Goal: Information Seeking & Learning: Find specific page/section

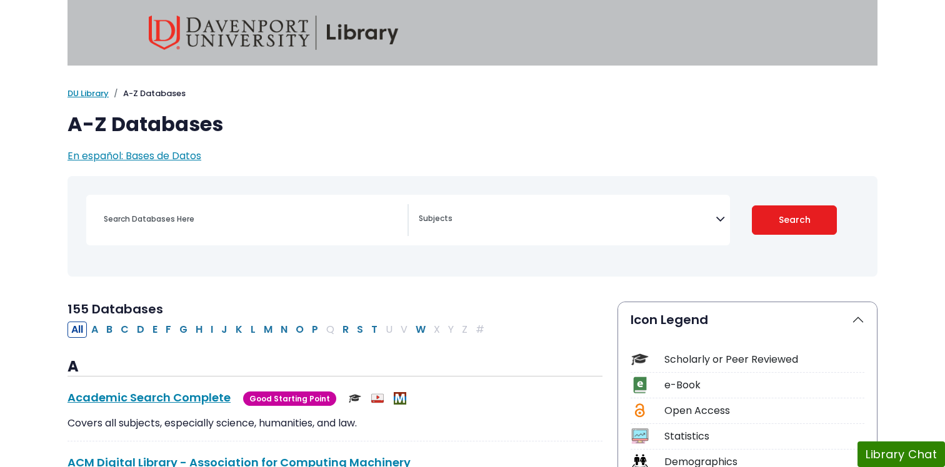
select select "Database Subject Filter"
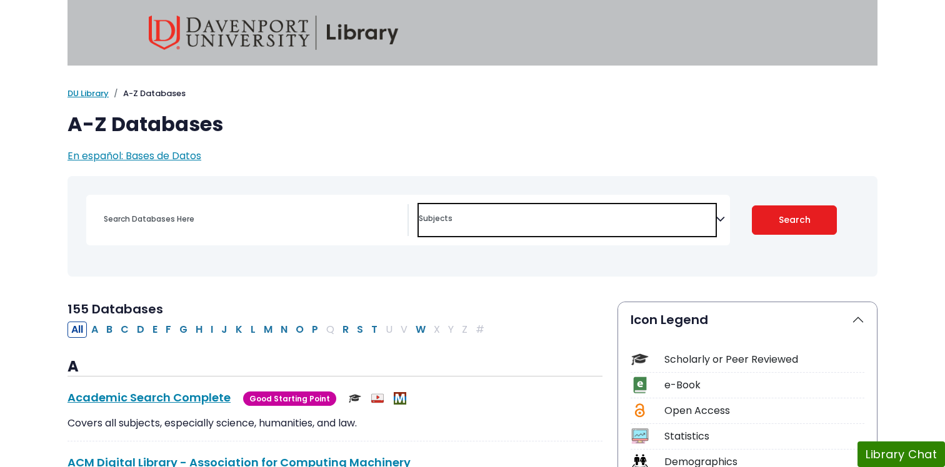
click at [511, 230] on span "Search filters" at bounding box center [567, 220] width 297 height 32
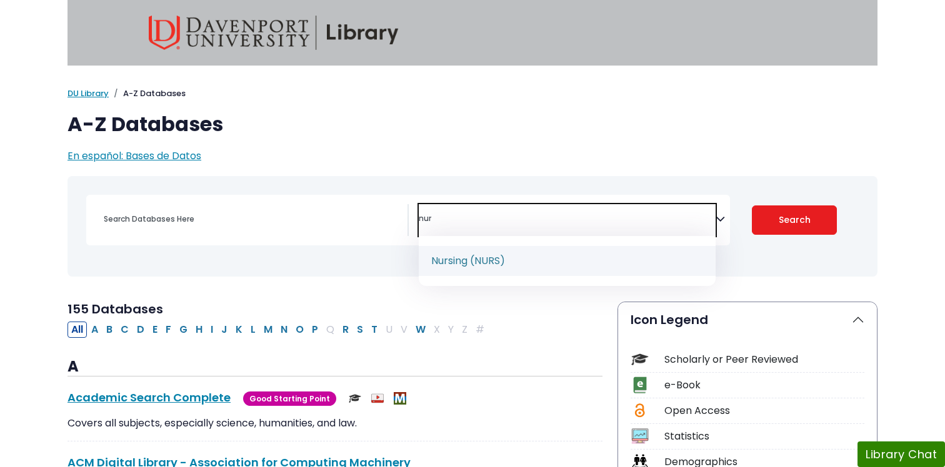
type textarea "nur"
select select "219076"
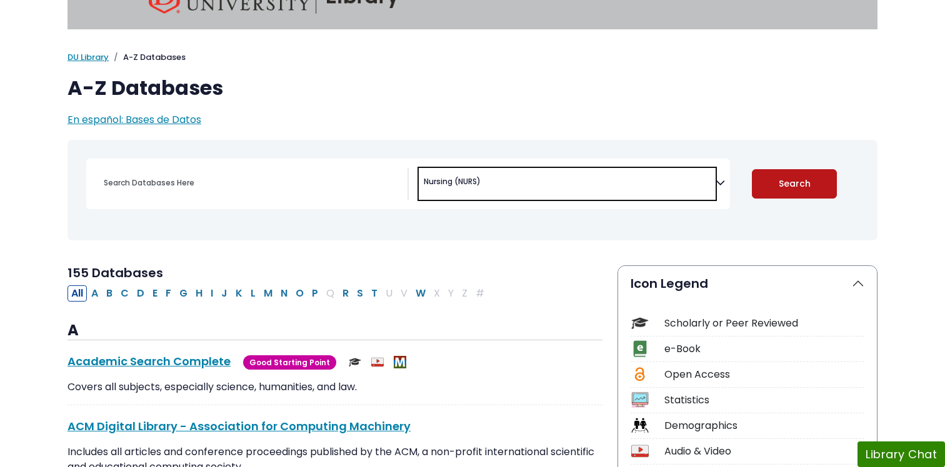
scroll to position [37, 0]
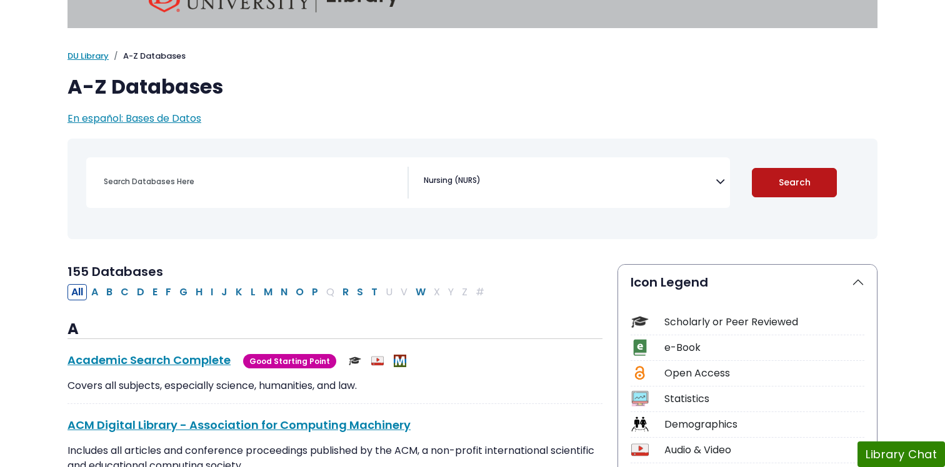
click at [797, 186] on button "Search" at bounding box center [795, 182] width 86 height 29
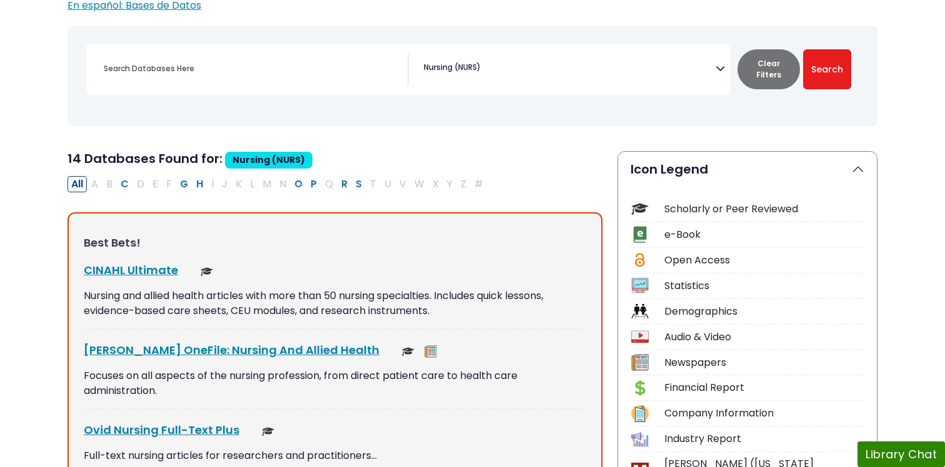
scroll to position [182, 0]
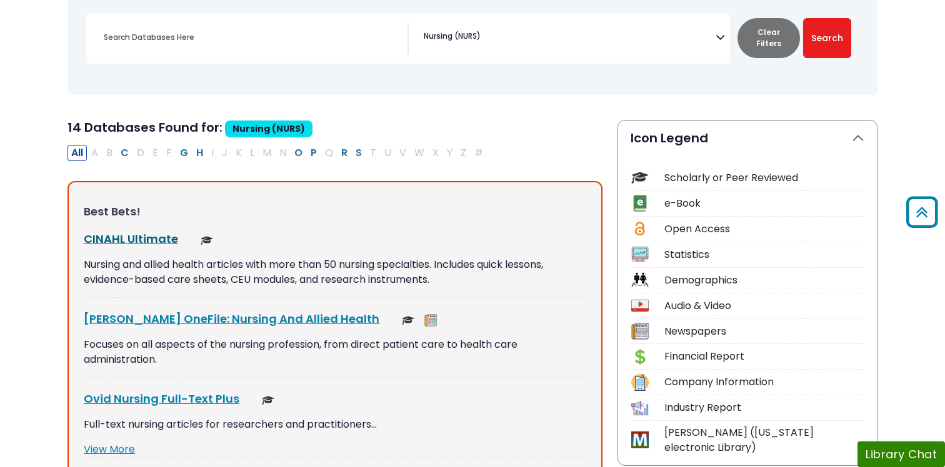
click at [147, 239] on link "CINAHL Ultimate This link opens in a new window" at bounding box center [131, 239] width 94 height 16
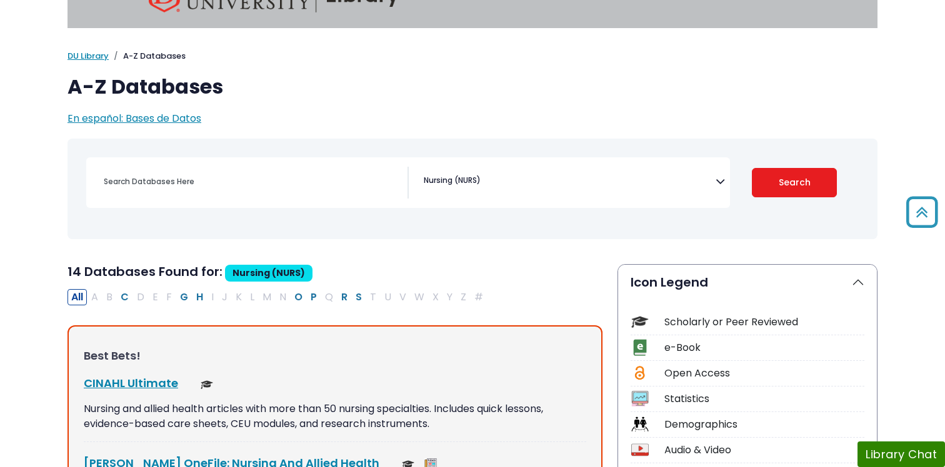
select select "Database Subject Filter"
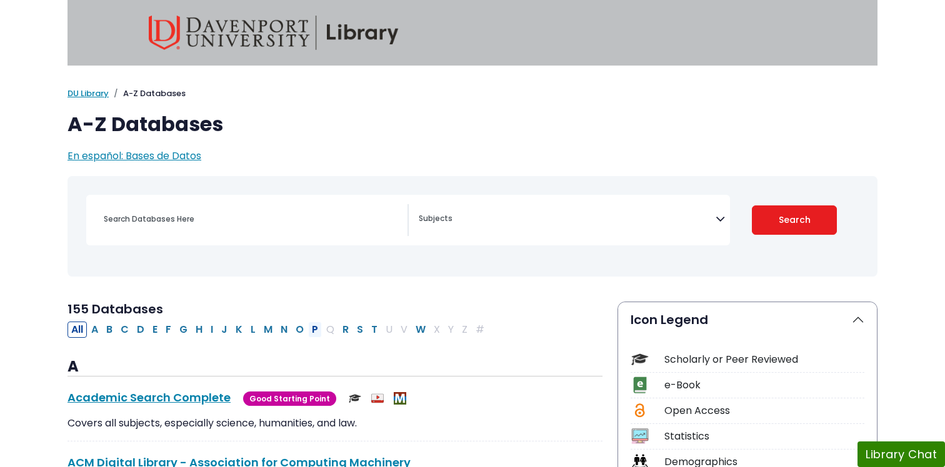
click at [317, 332] on button "P" at bounding box center [315, 330] width 14 height 16
select select "Database Subject Filter"
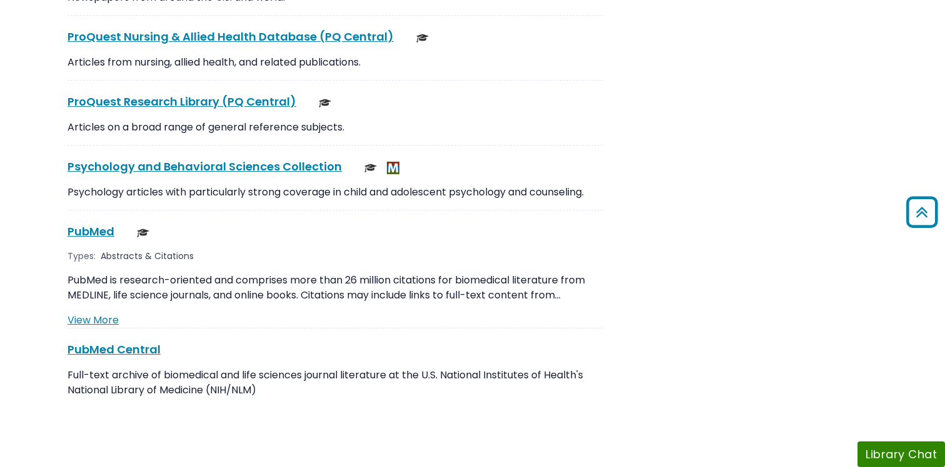
scroll to position [2150, 0]
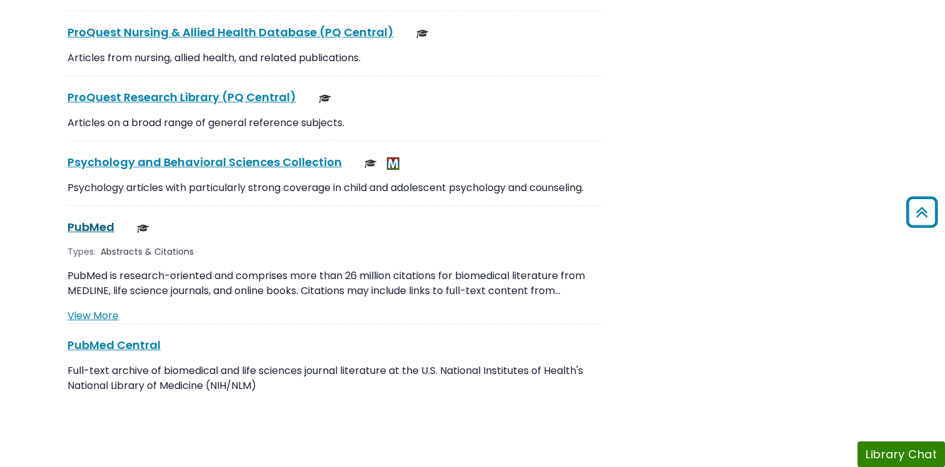
click at [85, 219] on link "PubMed This link opens in a new window" at bounding box center [90, 227] width 47 height 16
